Goal: Information Seeking & Learning: Find specific fact

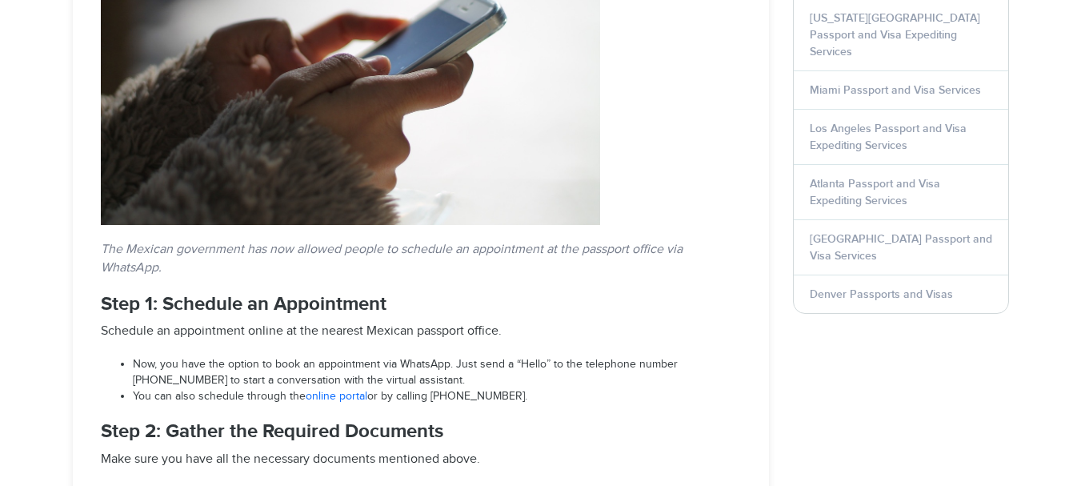
select select "**********"
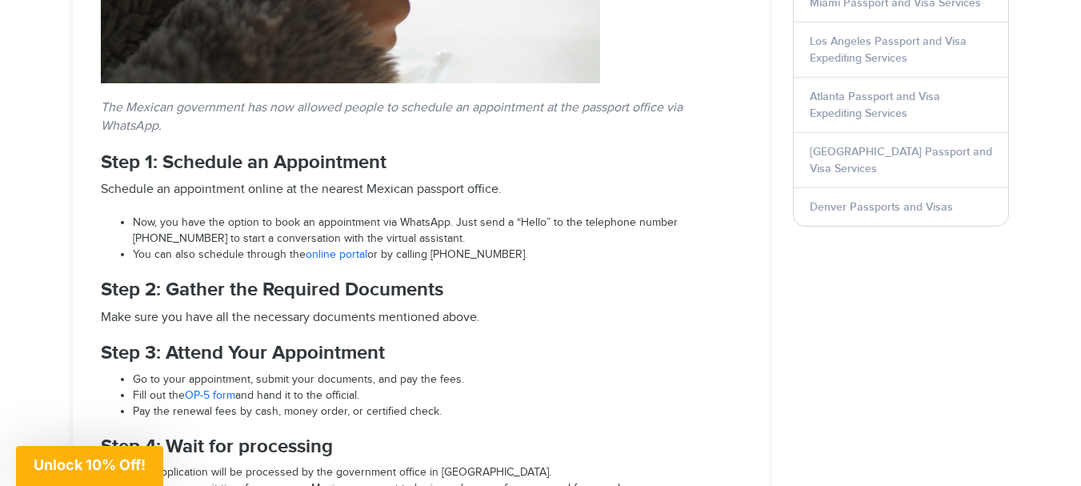
scroll to position [2135, 0]
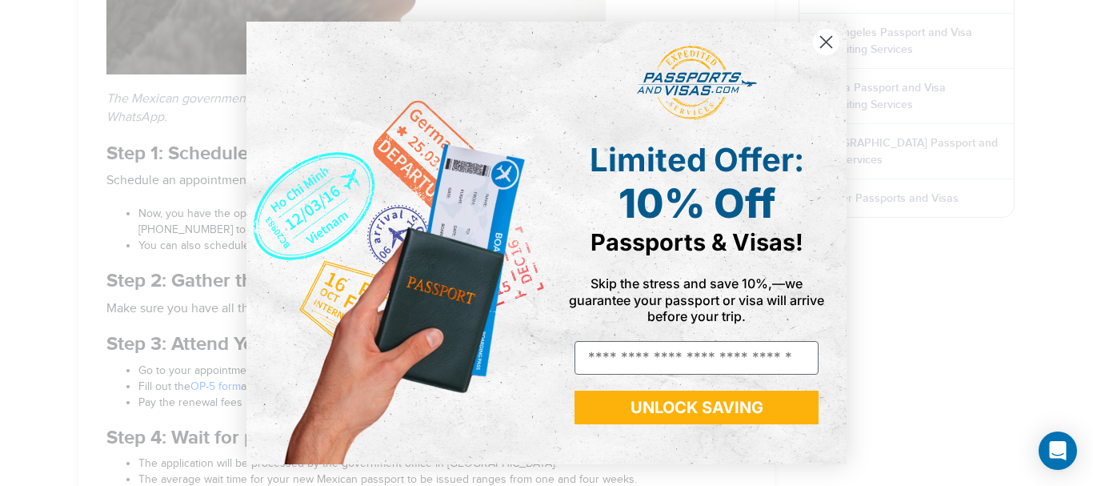
drag, startPoint x: 1089, startPoint y: 214, endPoint x: 1092, endPoint y: 243, distance: 28.9
click at [822, 38] on icon "Close dialog" at bounding box center [826, 41] width 11 height 11
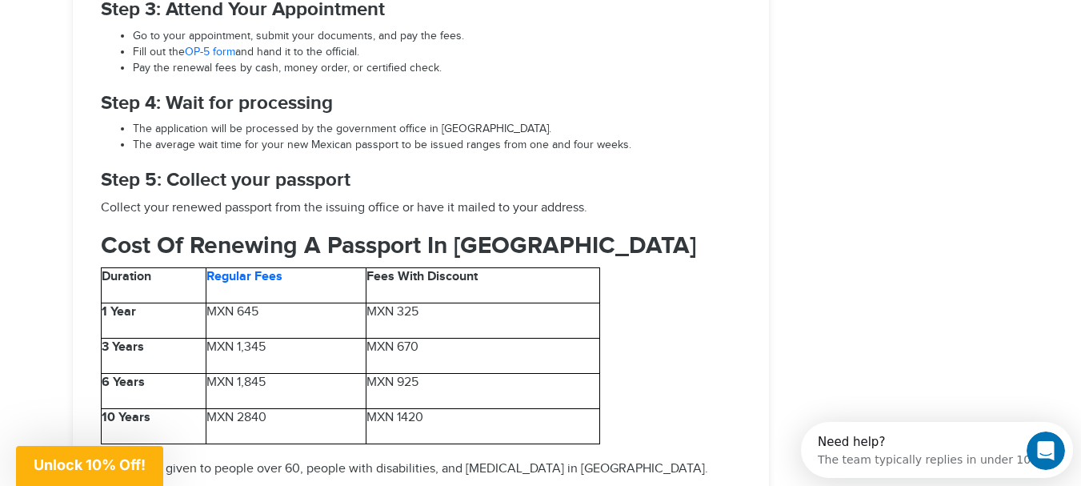
scroll to position [2495, 0]
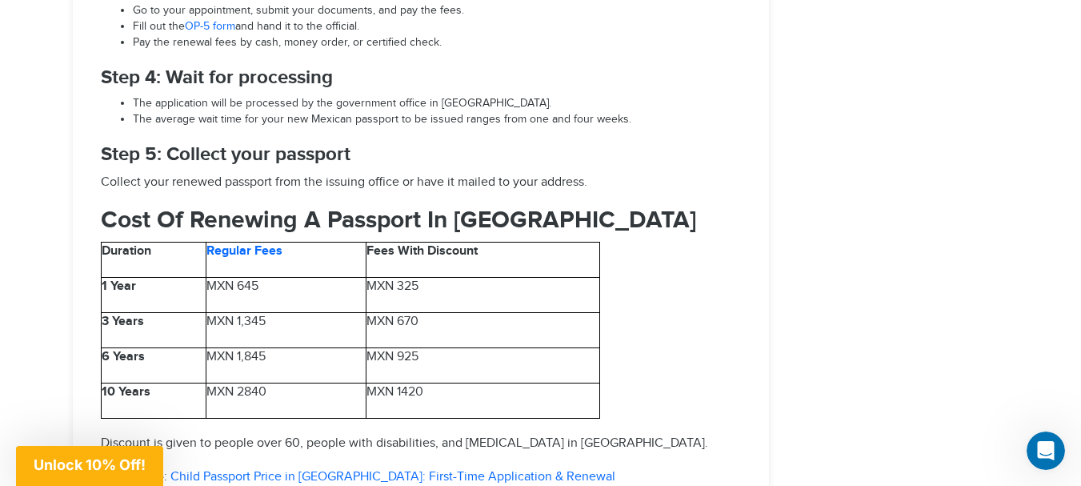
click at [387, 384] on span "MXN 1420" at bounding box center [394, 391] width 57 height 15
click at [190, 348] on p "6 Years" at bounding box center [154, 357] width 104 height 18
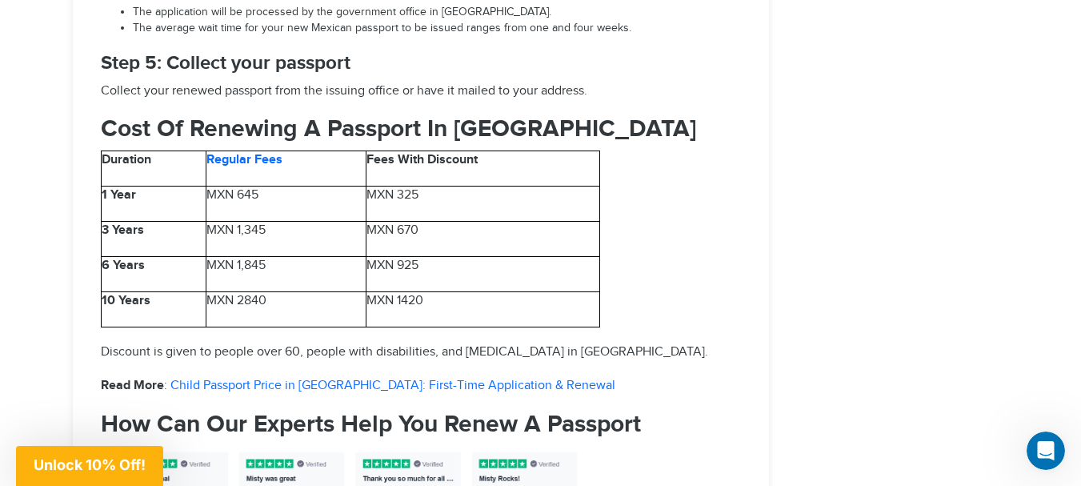
scroll to position [2603, 0]
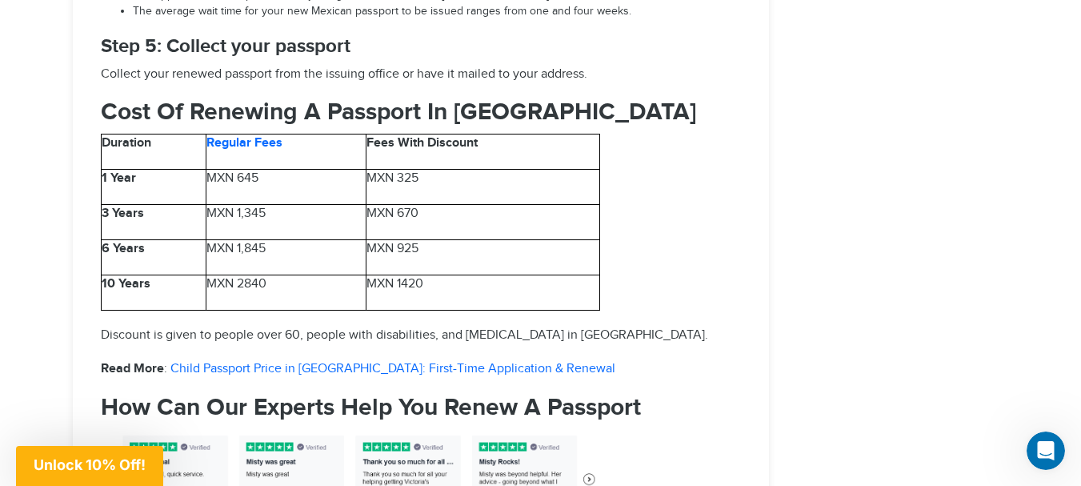
click at [189, 240] on p "6 Years" at bounding box center [154, 249] width 104 height 18
click at [208, 241] on span "MXN 1,845" at bounding box center [235, 248] width 59 height 15
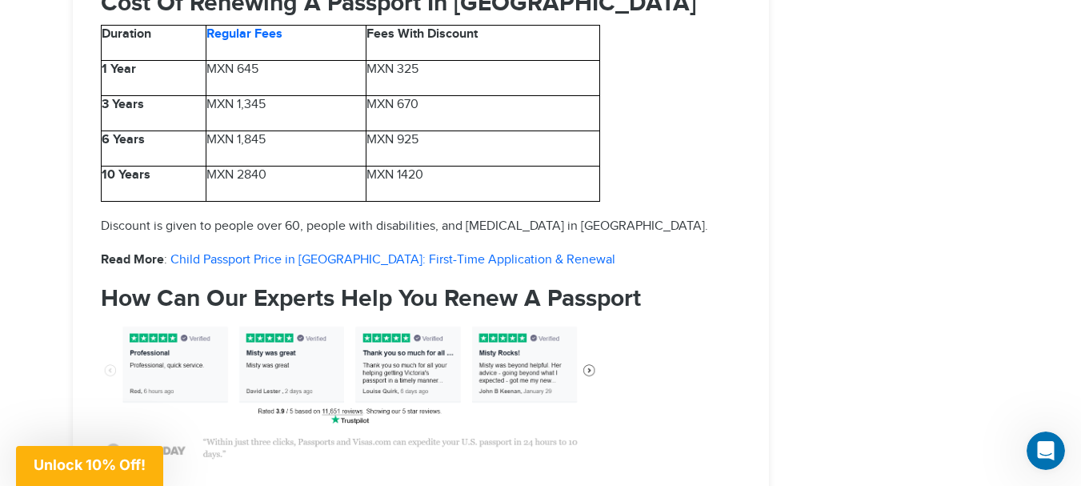
scroll to position [2728, 0]
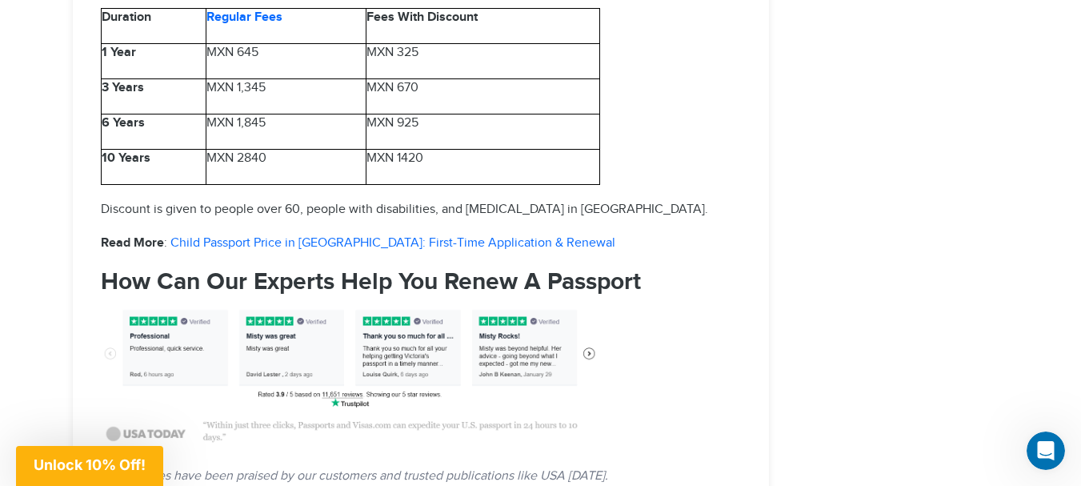
click at [206, 79] on td "3 Years" at bounding box center [153, 96] width 105 height 35
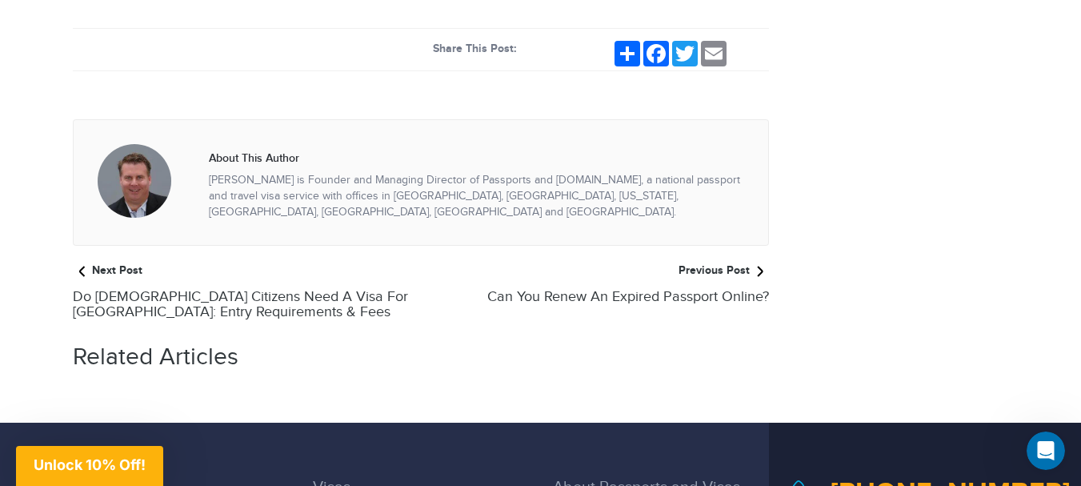
scroll to position [0, 0]
